Goal: Task Accomplishment & Management: Manage account settings

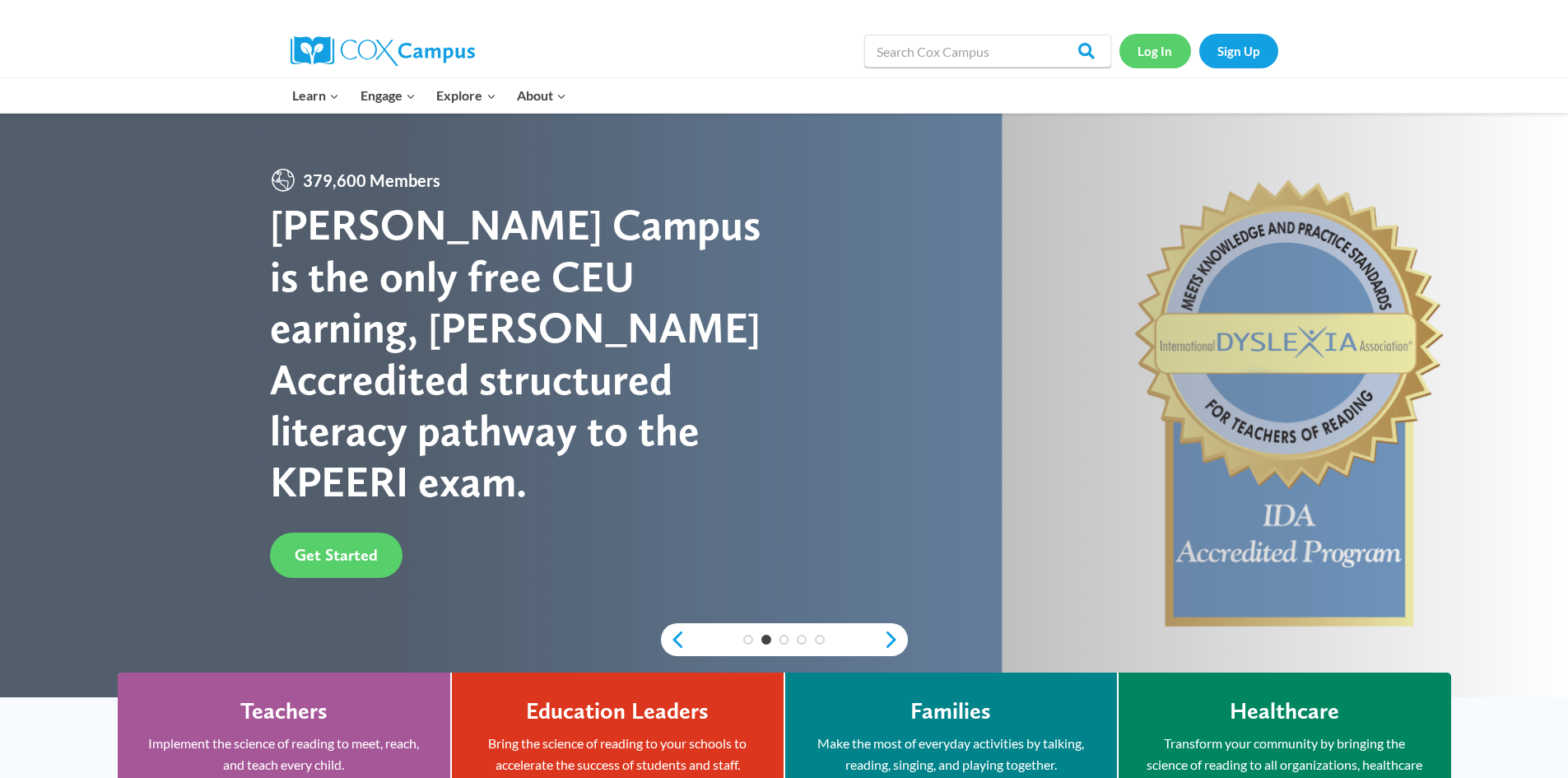
click at [1160, 57] on link "Log In" at bounding box center [1154, 50] width 72 height 34
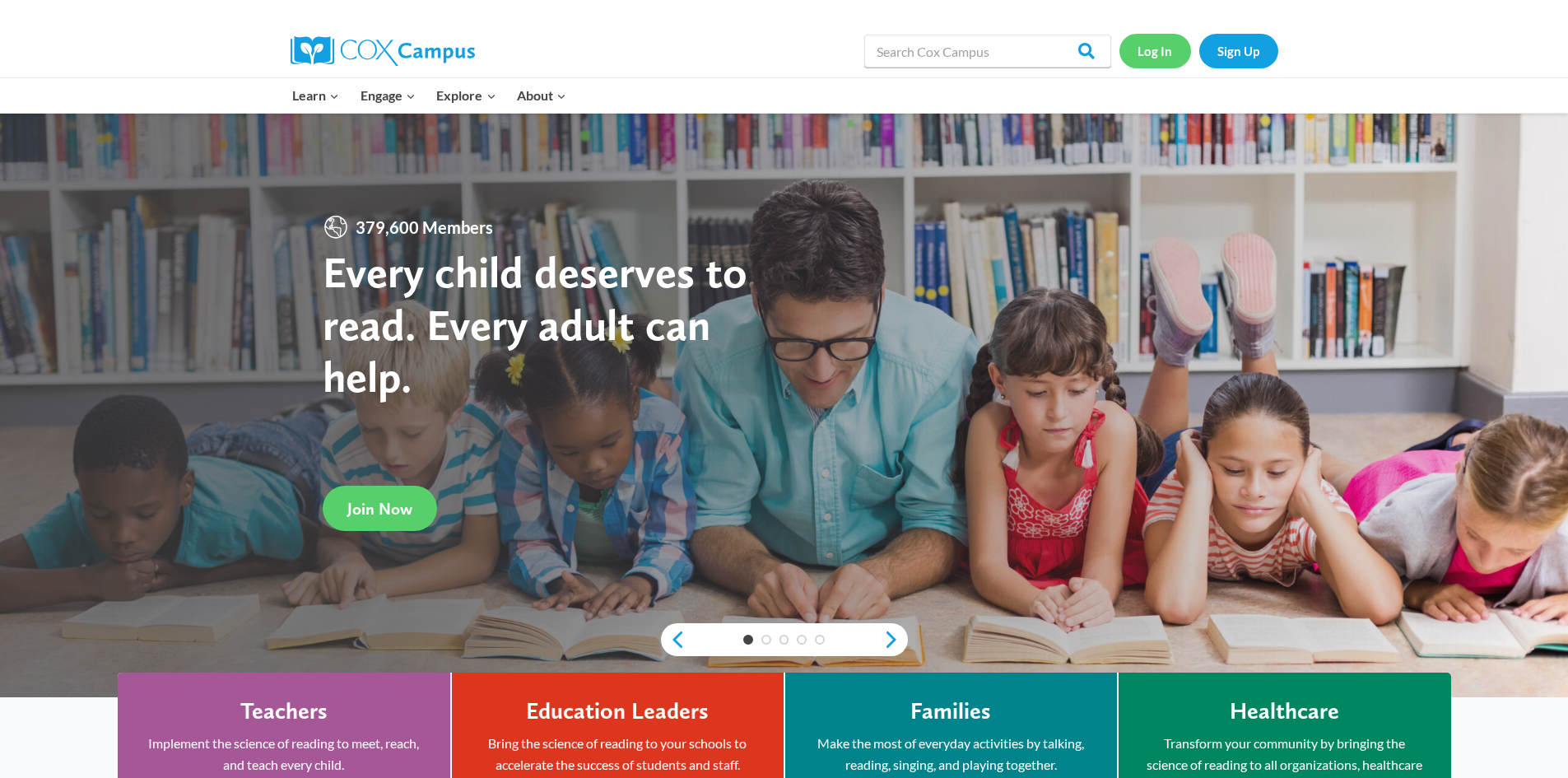
click at [1145, 51] on link "Log In" at bounding box center [1154, 50] width 72 height 34
